Goal: Information Seeking & Learning: Learn about a topic

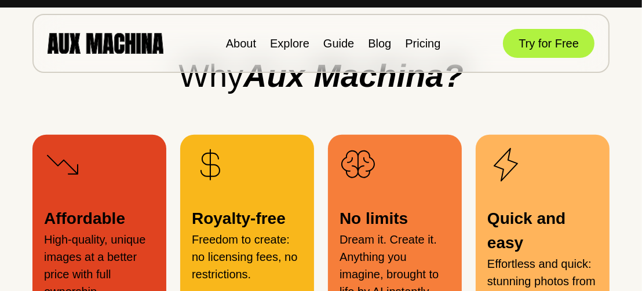
scroll to position [1101, 0]
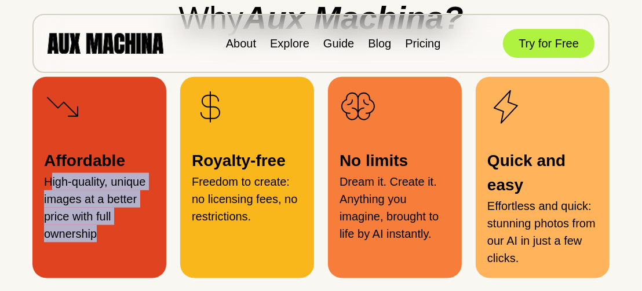
drag, startPoint x: 54, startPoint y: 188, endPoint x: 155, endPoint y: 242, distance: 114.0
click at [153, 246] on div "Affordable High-quality, unique images at a better price with full ownership" at bounding box center [99, 178] width 134 height 202
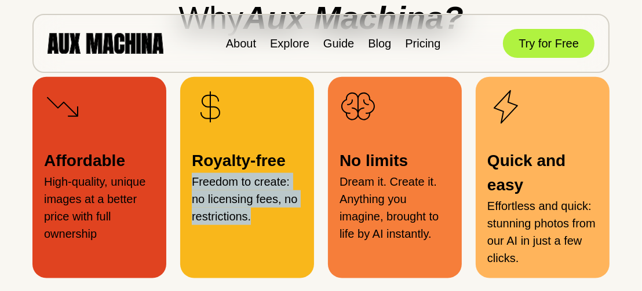
drag, startPoint x: 188, startPoint y: 178, endPoint x: 260, endPoint y: 218, distance: 81.7
click at [266, 218] on div "Royalty-free Freedom to create: no licensing fees, no restrictions." at bounding box center [247, 178] width 134 height 202
click at [259, 218] on p "Freedom to create: no licensing fees, no restrictions." at bounding box center [247, 199] width 111 height 52
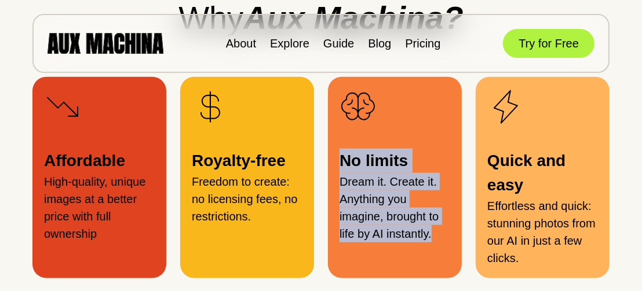
drag, startPoint x: 352, startPoint y: 166, endPoint x: 447, endPoint y: 249, distance: 125.6
click at [447, 249] on div "No limits Dream it. Create it. Anything you imagine, brought to life by AI inst…" at bounding box center [395, 178] width 134 height 202
drag, startPoint x: 432, startPoint y: 232, endPoint x: 437, endPoint y: 219, distance: 13.8
click at [433, 232] on p "Dream it. Create it. Anything you imagine, brought to life by AI instantly." at bounding box center [395, 208] width 111 height 70
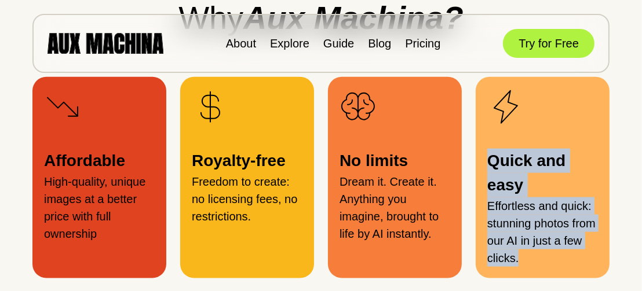
drag, startPoint x: 497, startPoint y: 162, endPoint x: 565, endPoint y: 254, distance: 115.1
click at [566, 254] on div "Quick and easy Effortless and quick: stunning photos from our AI in just a few …" at bounding box center [543, 178] width 134 height 202
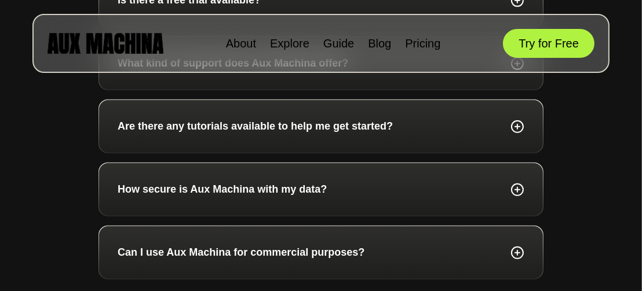
scroll to position [3998, 0]
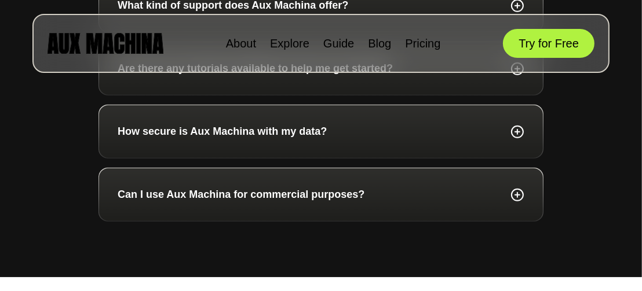
click at [378, 140] on div "How secure is Aux Machina with my data?" at bounding box center [321, 132] width 407 height 16
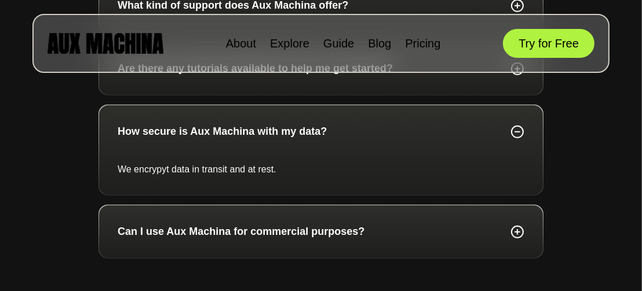
scroll to position [4114, 0]
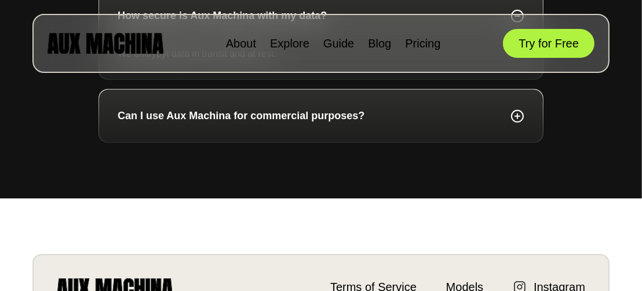
click at [368, 143] on div "Can I use Aux Machina for commercial purposes?" at bounding box center [321, 116] width 444 height 53
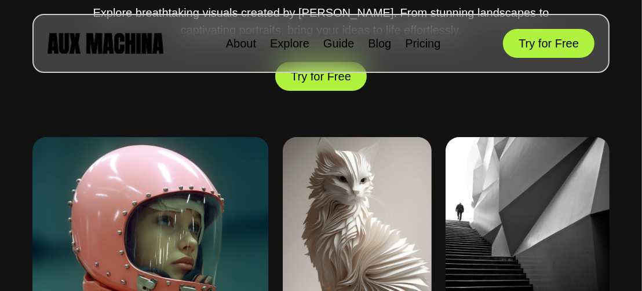
scroll to position [0, 0]
